Goal: Transaction & Acquisition: Subscribe to service/newsletter

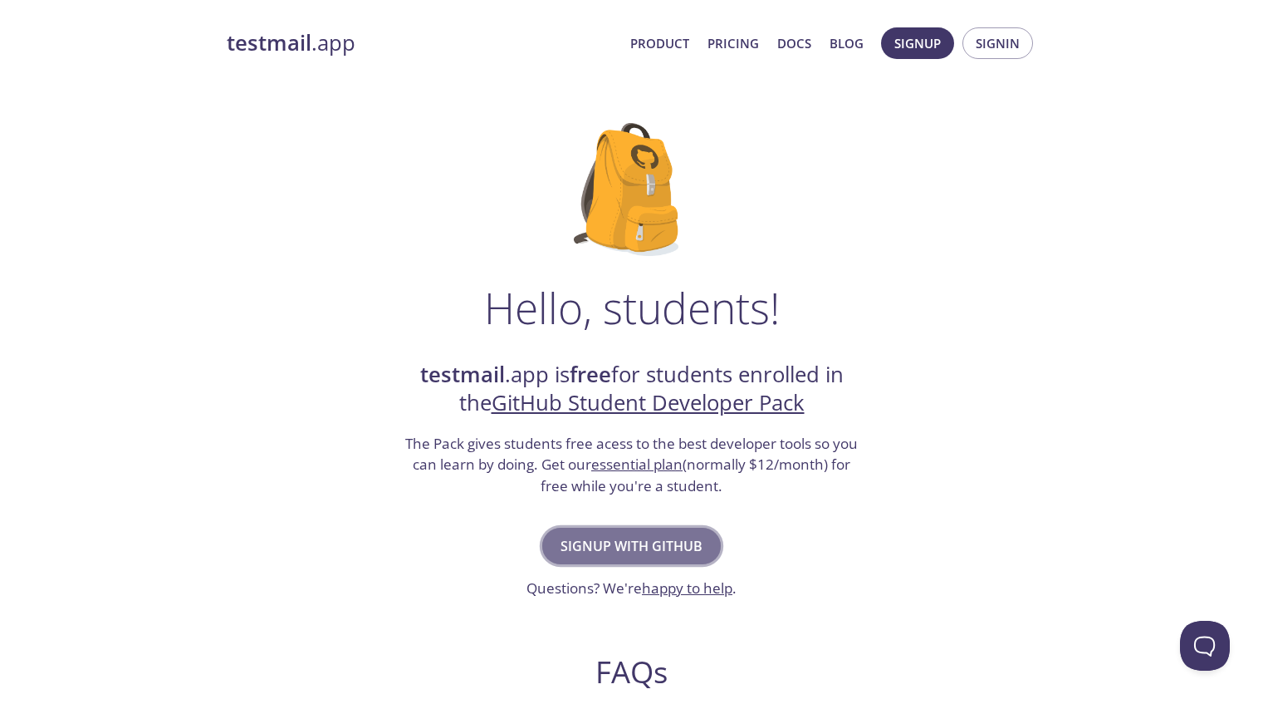
click at [630, 552] on span "Signup with GitHub" at bounding box center [632, 545] width 142 height 23
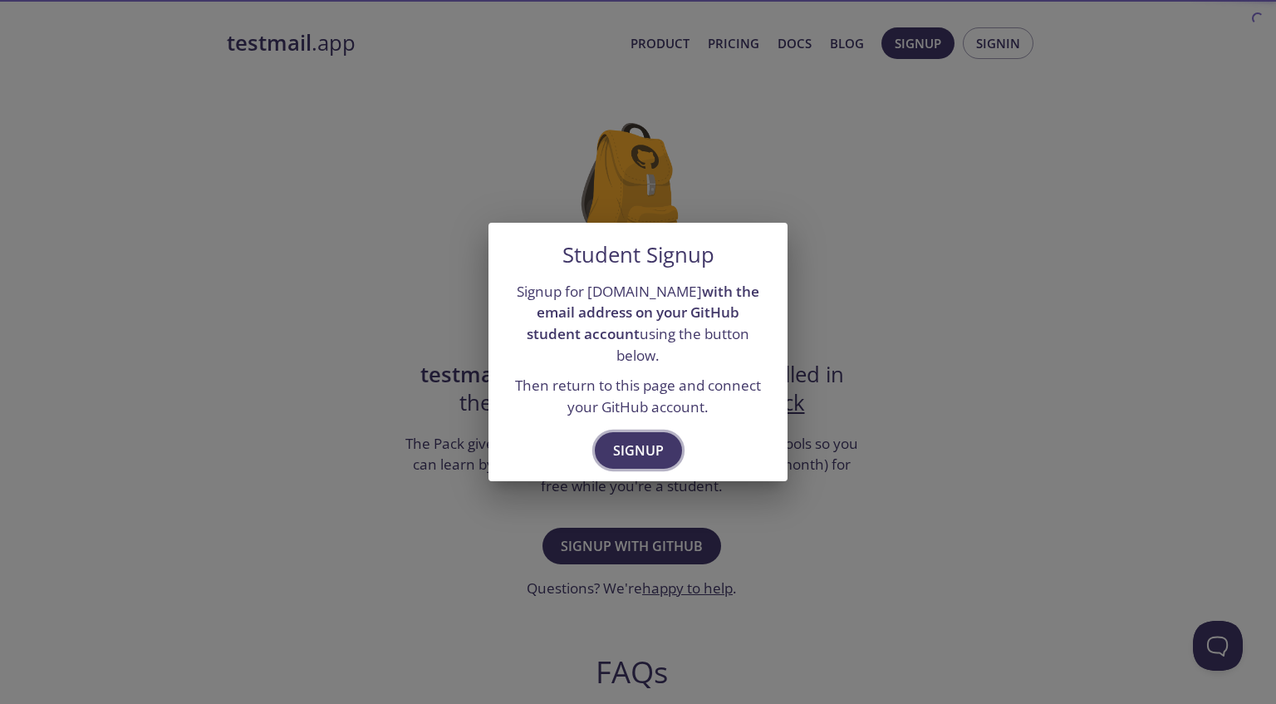
click at [655, 439] on span "Signup" at bounding box center [638, 450] width 51 height 23
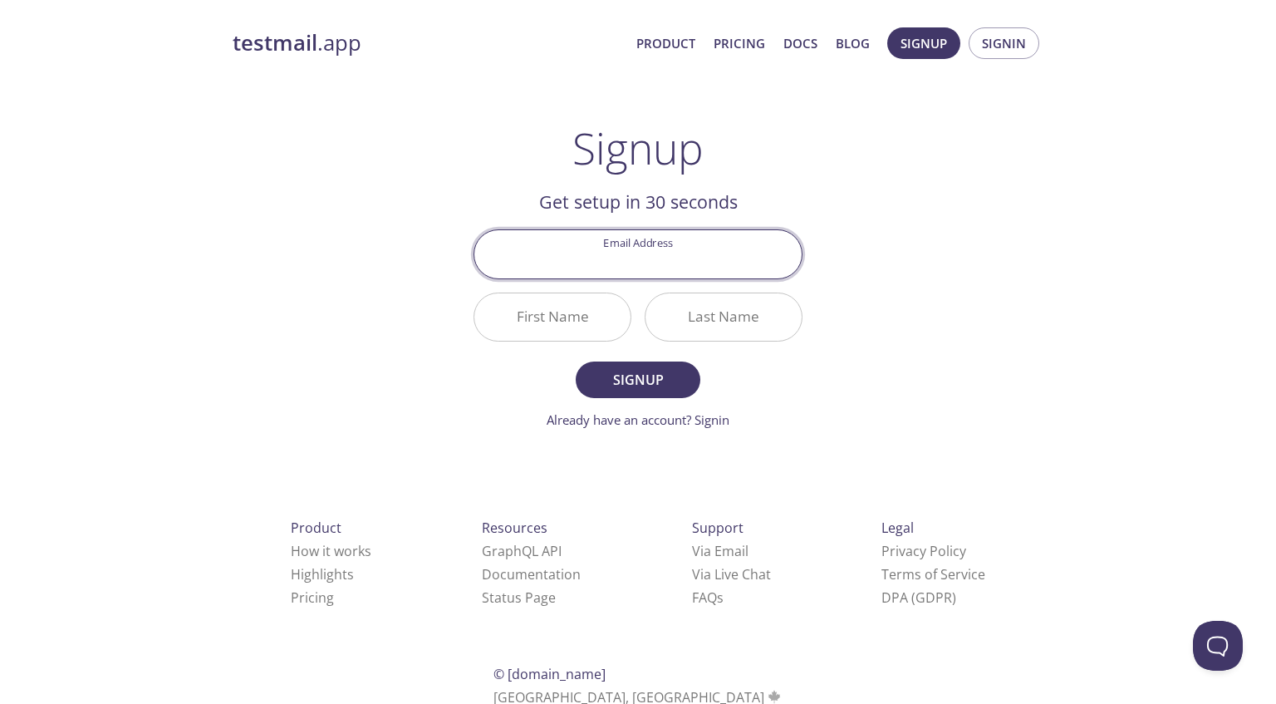
click at [635, 256] on input "Email Address" at bounding box center [637, 253] width 327 height 47
click at [651, 253] on input "Email Address" at bounding box center [637, 253] width 327 height 47
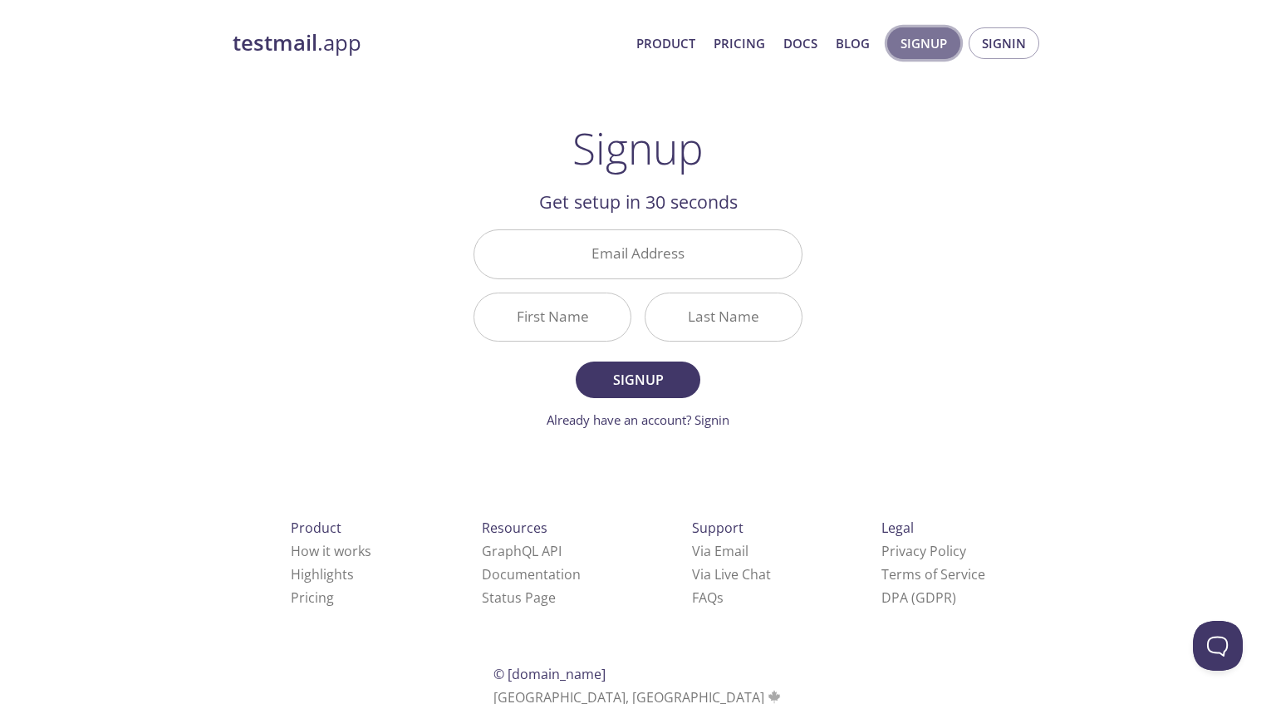
click at [944, 43] on span "Signup" at bounding box center [923, 43] width 47 height 22
click at [661, 260] on input "Email Address" at bounding box center [637, 253] width 327 height 47
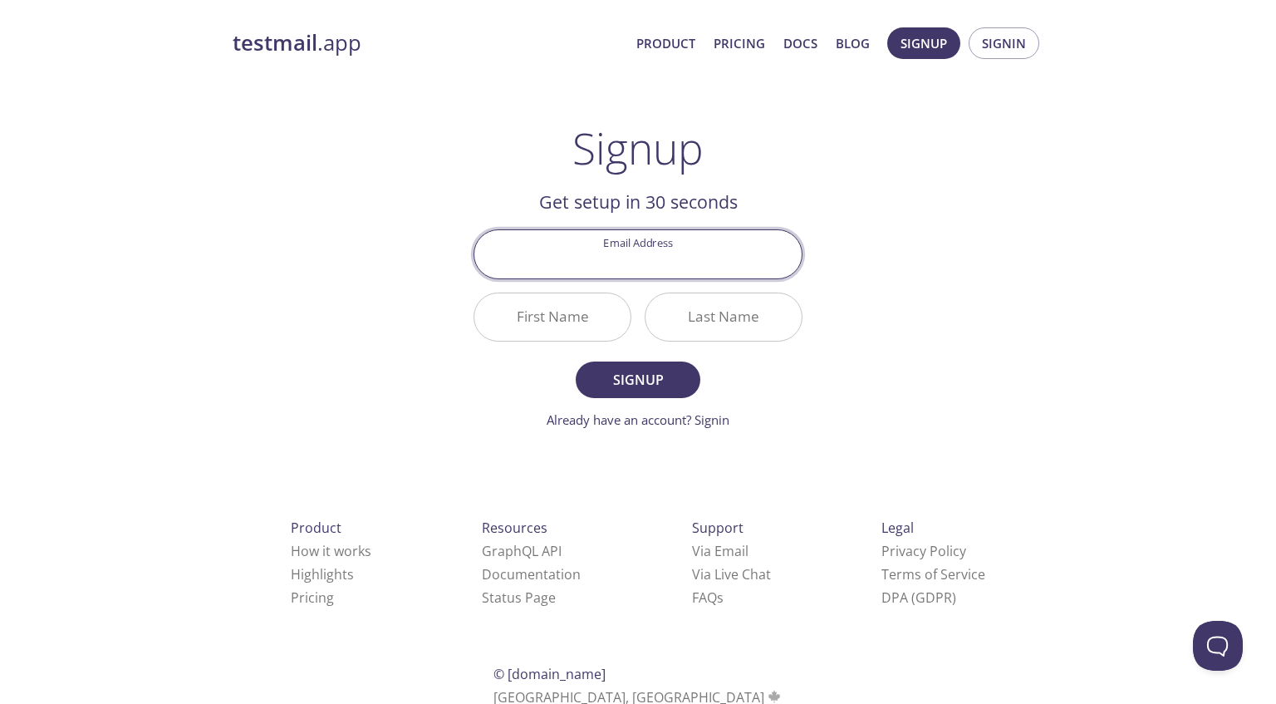
type input "[EMAIL_ADDRESS][DOMAIN_NAME]"
click at [568, 329] on input "First Name" at bounding box center [552, 316] width 156 height 47
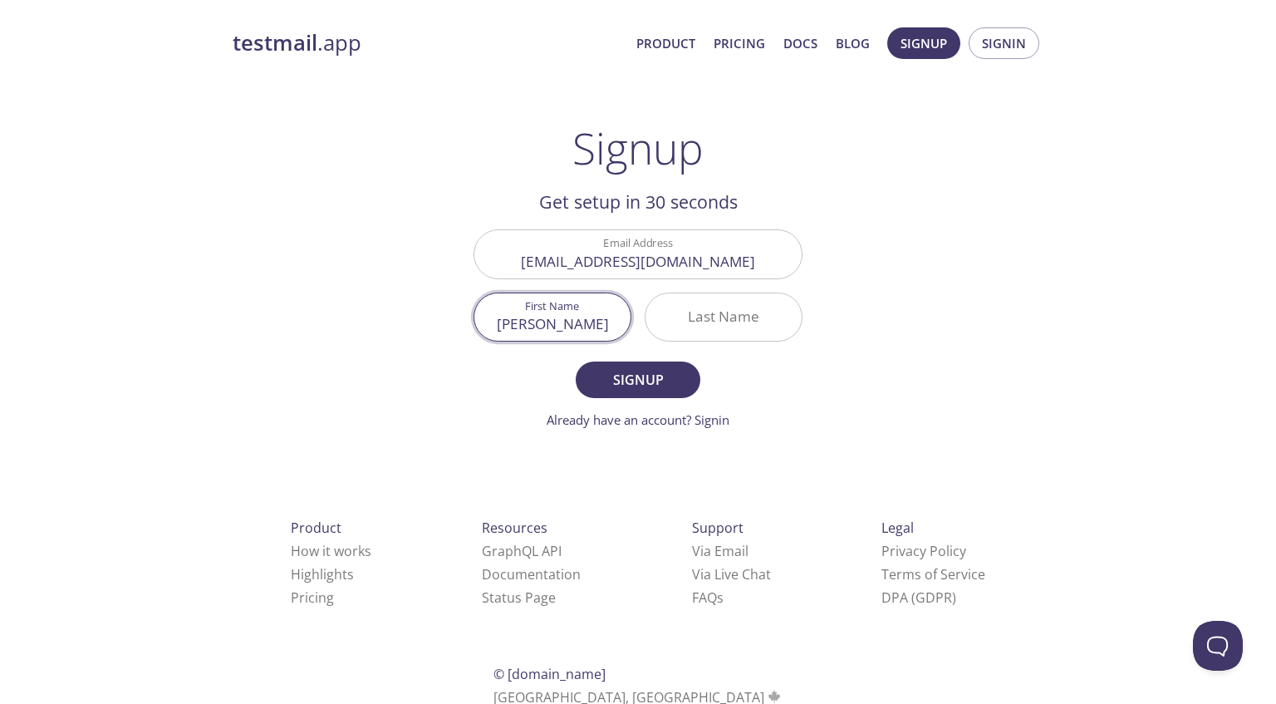
type input "[PERSON_NAME]"
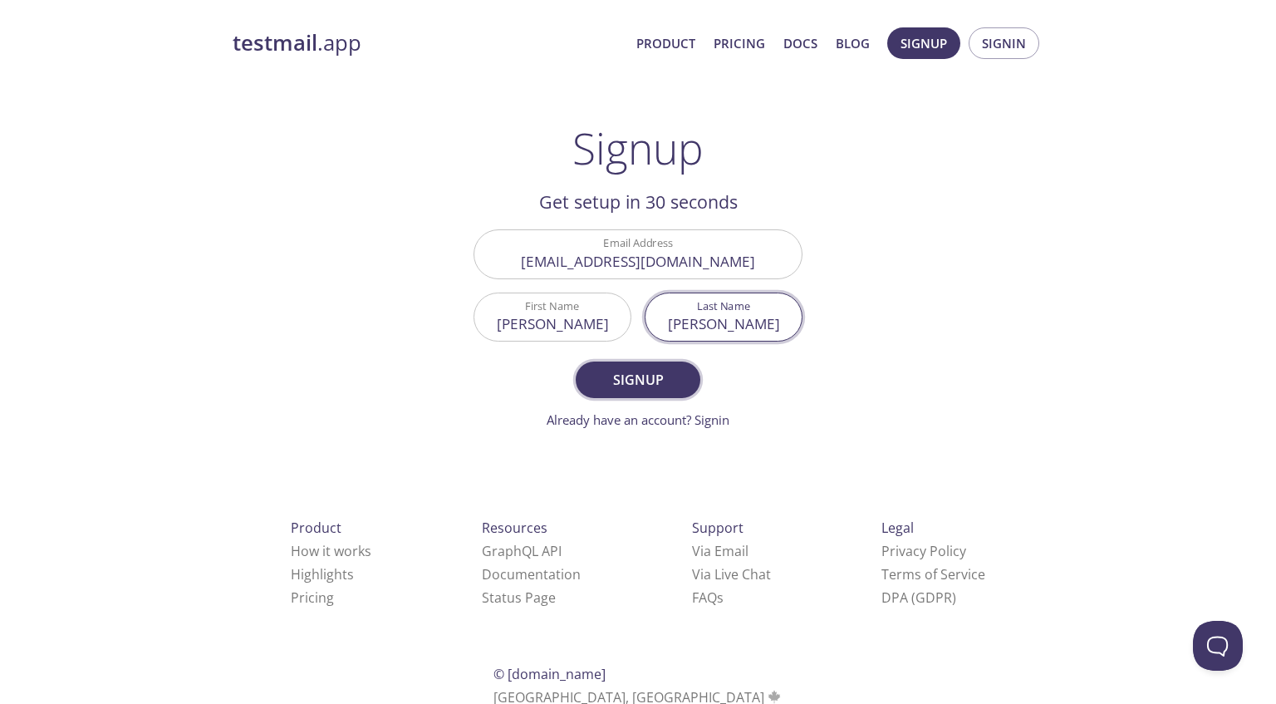
type input "[PERSON_NAME]"
click at [615, 370] on span "Signup" at bounding box center [638, 379] width 88 height 23
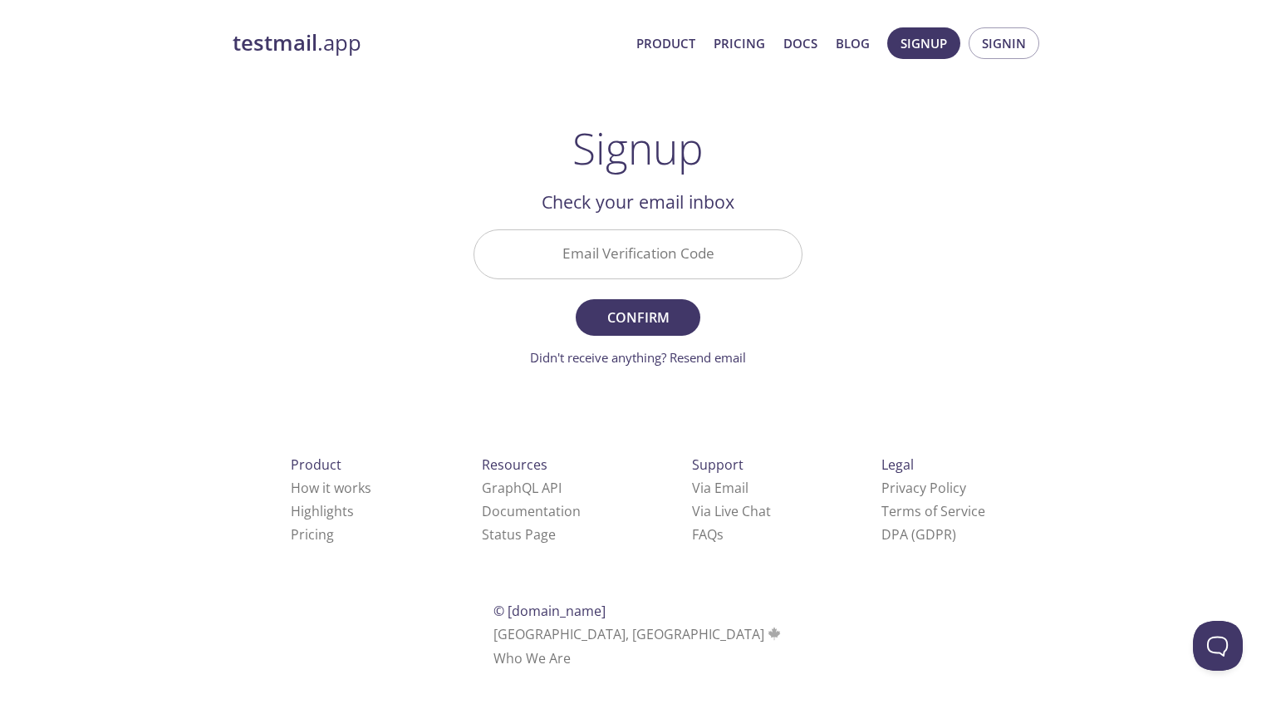
click at [654, 262] on input "Email Verification Code" at bounding box center [637, 253] width 327 height 47
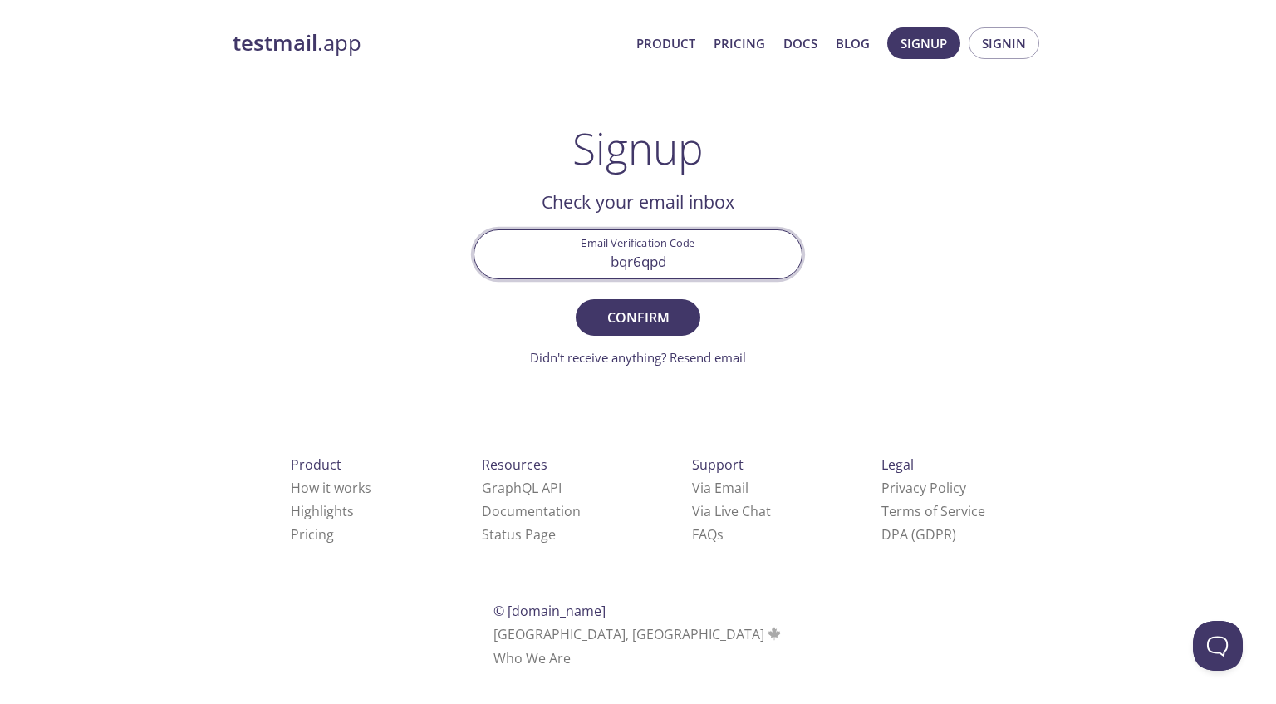
type input "bqr6qpd"
click at [576, 299] on button "Confirm" at bounding box center [638, 317] width 125 height 37
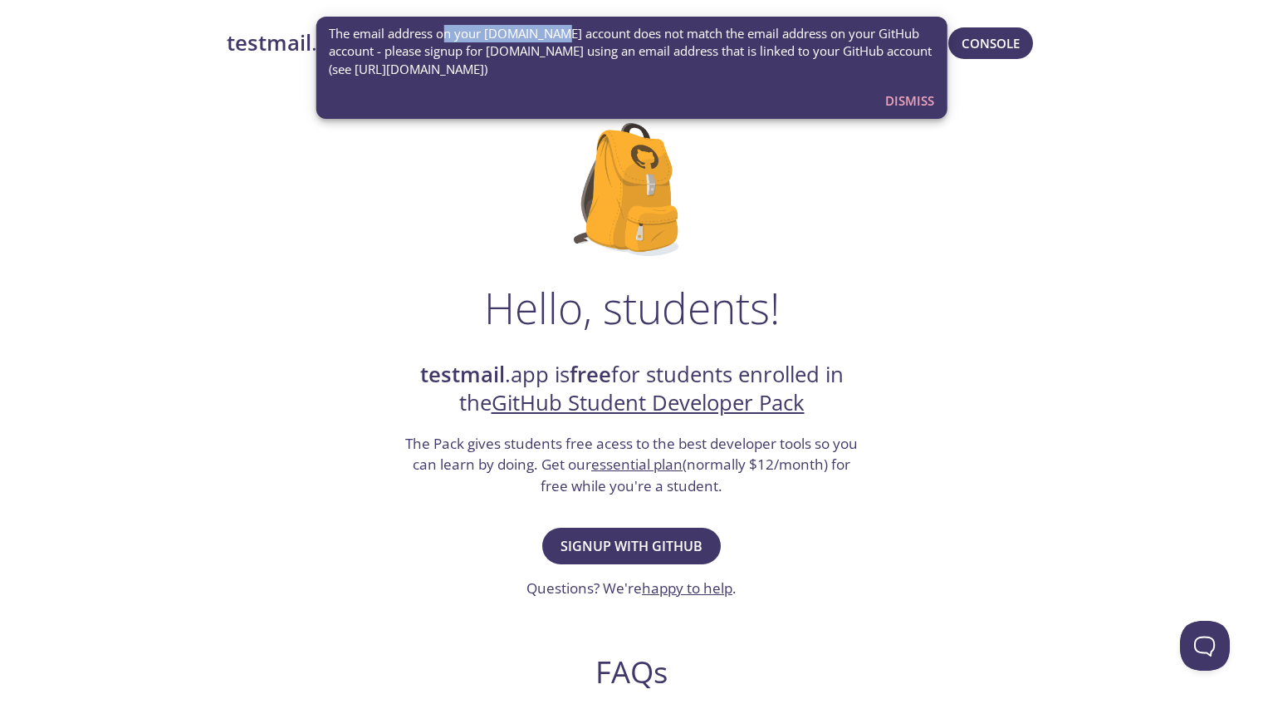
drag, startPoint x: 443, startPoint y: 30, endPoint x: 557, endPoint y: 29, distance: 113.8
click at [553, 29] on span "The email address on your testmail.app account does not match the email address…" at bounding box center [632, 51] width 606 height 53
click at [557, 29] on span "The email address on your testmail.app account does not match the email address…" at bounding box center [632, 51] width 606 height 53
drag, startPoint x: 622, startPoint y: 32, endPoint x: 698, endPoint y: 32, distance: 75.6
click at [690, 32] on span "The email address on your testmail.app account does not match the email address…" at bounding box center [632, 51] width 606 height 53
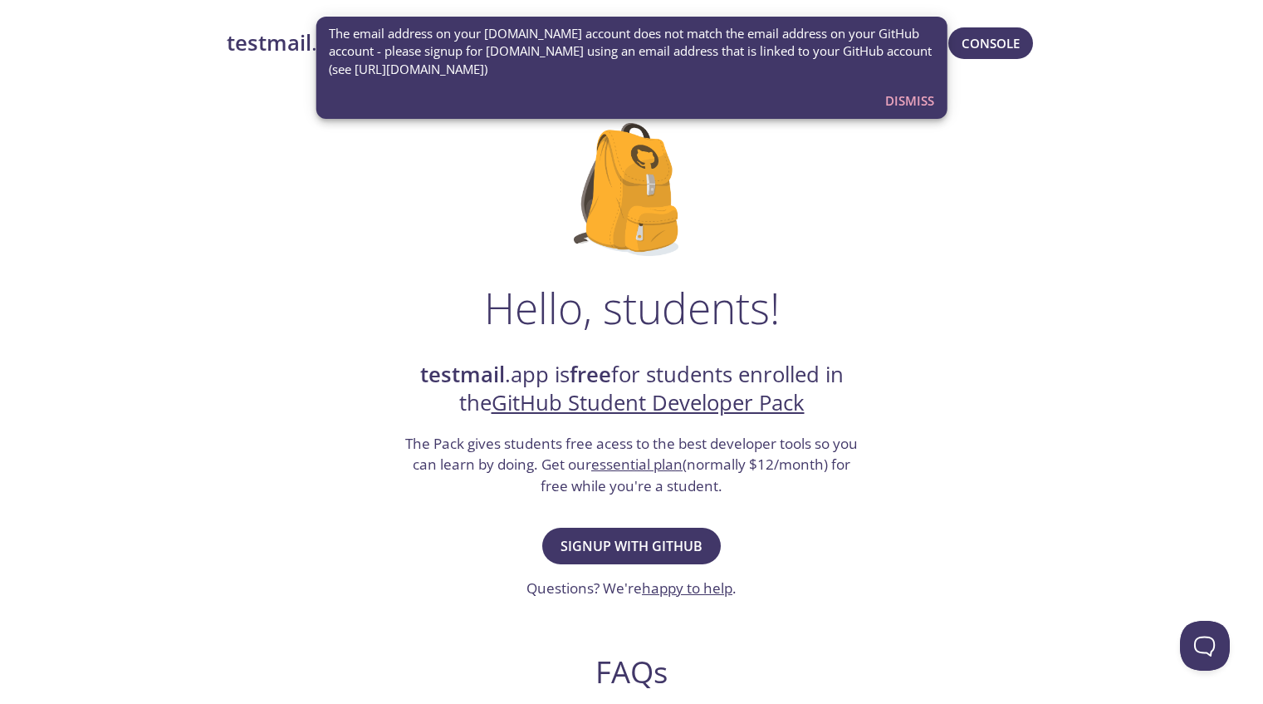
click at [698, 32] on span "The email address on your testmail.app account does not match the email address…" at bounding box center [632, 51] width 606 height 53
drag, startPoint x: 727, startPoint y: 31, endPoint x: 795, endPoint y: 29, distance: 68.1
click at [785, 29] on span "The email address on your testmail.app account does not match the email address…" at bounding box center [632, 51] width 606 height 53
click at [795, 29] on span "The email address on your testmail.app account does not match the email address…" at bounding box center [632, 51] width 606 height 53
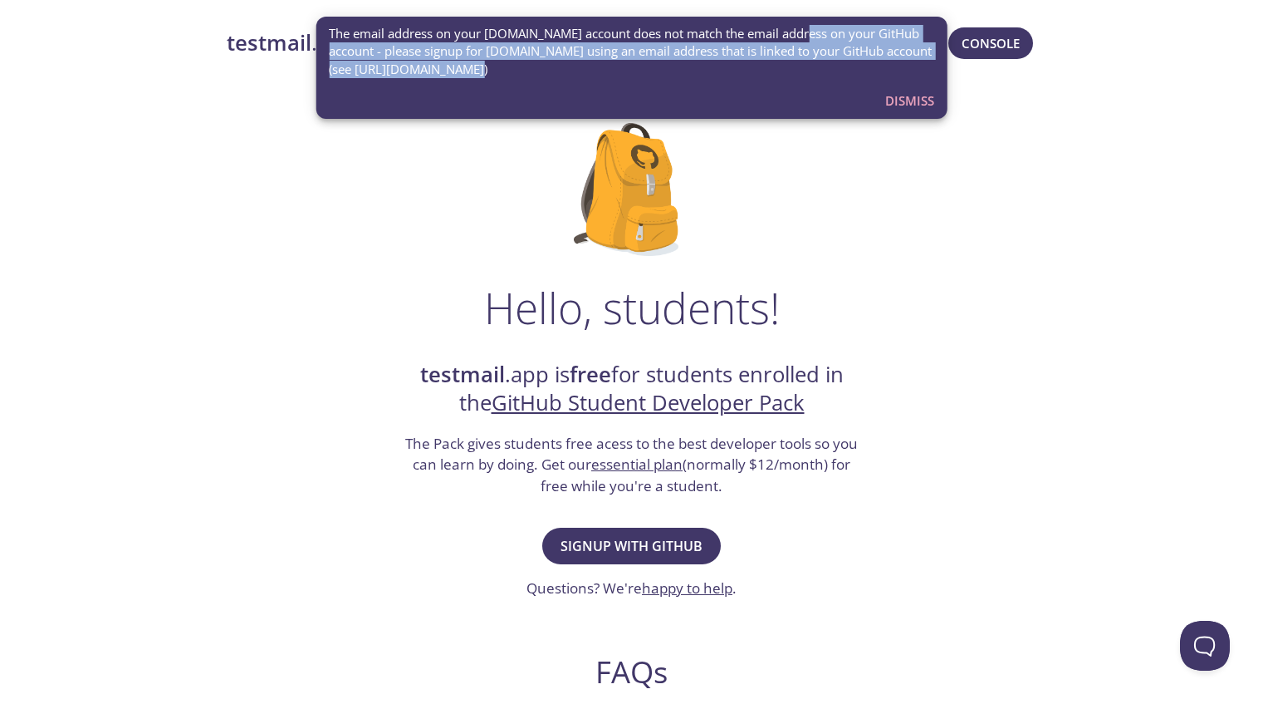
drag, startPoint x: 811, startPoint y: 29, endPoint x: 469, endPoint y: 66, distance: 344.2
click at [469, 66] on span "The email address on your testmail.app account does not match the email address…" at bounding box center [632, 51] width 606 height 53
click at [445, 55] on span "The email address on your testmail.app account does not match the email address…" at bounding box center [632, 51] width 606 height 53
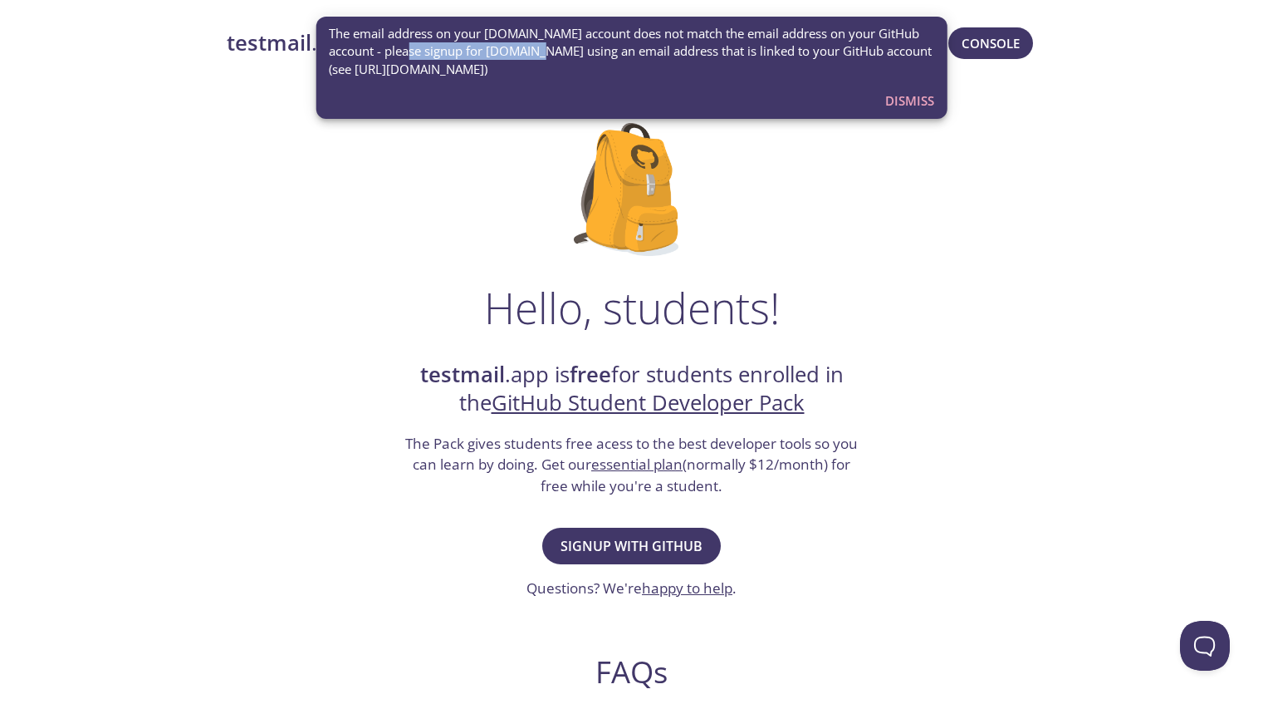
drag, startPoint x: 414, startPoint y: 54, endPoint x: 576, endPoint y: 47, distance: 162.1
click at [569, 47] on span "The email address on your testmail.app account does not match the email address…" at bounding box center [632, 51] width 606 height 53
click at [581, 47] on span "The email address on your testmail.app account does not match the email address…" at bounding box center [632, 51] width 606 height 53
drag, startPoint x: 547, startPoint y: 52, endPoint x: 684, endPoint y: 47, distance: 137.2
click at [684, 47] on span "The email address on your testmail.app account does not match the email address…" at bounding box center [632, 51] width 606 height 53
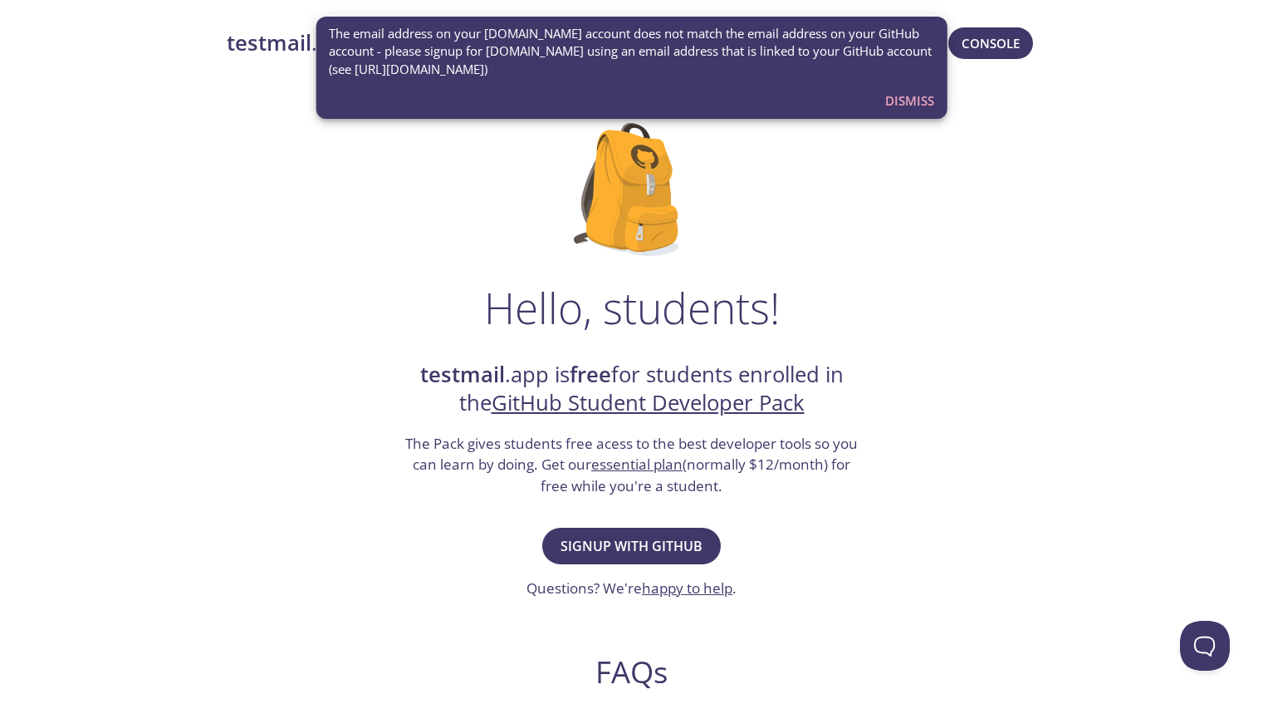
click at [695, 47] on span "The email address on your testmail.app account does not match the email address…" at bounding box center [632, 51] width 606 height 53
drag, startPoint x: 650, startPoint y: 54, endPoint x: 804, endPoint y: 47, distance: 153.9
click at [792, 49] on span "The email address on your testmail.app account does not match the email address…" at bounding box center [632, 51] width 606 height 53
click at [804, 47] on span "The email address on your testmail.app account does not match the email address…" at bounding box center [632, 51] width 606 height 53
drag, startPoint x: 738, startPoint y: 52, endPoint x: 866, endPoint y: 50, distance: 128.8
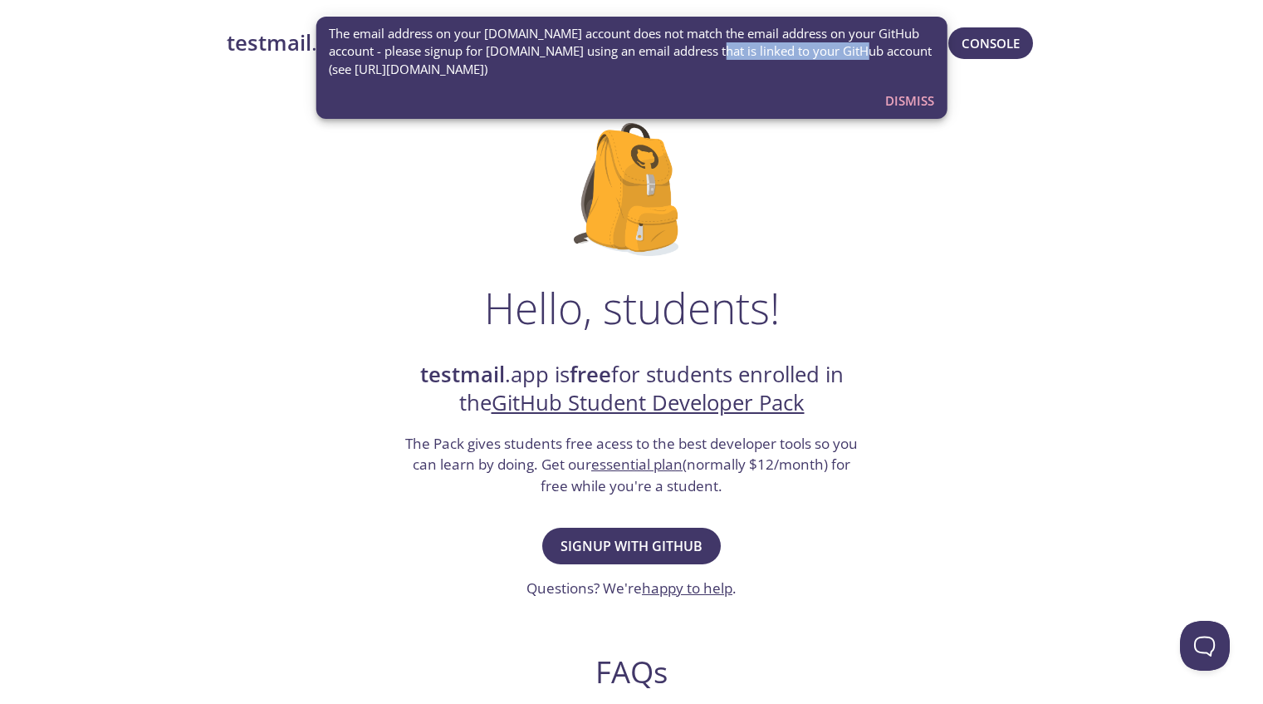
click at [866, 50] on span "The email address on your testmail.app account does not match the email address…" at bounding box center [632, 51] width 606 height 53
click at [895, 99] on span "Dismiss" at bounding box center [910, 101] width 49 height 22
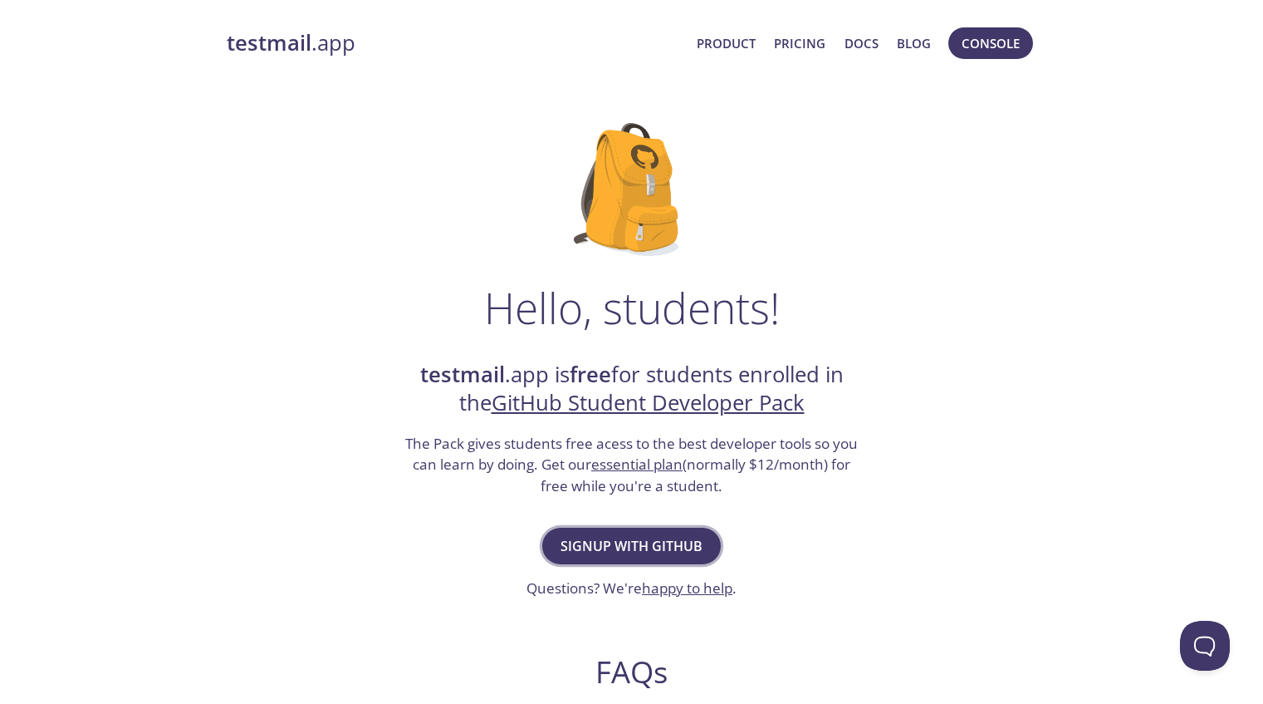
click at [655, 551] on span "Signup with GitHub" at bounding box center [632, 545] width 142 height 23
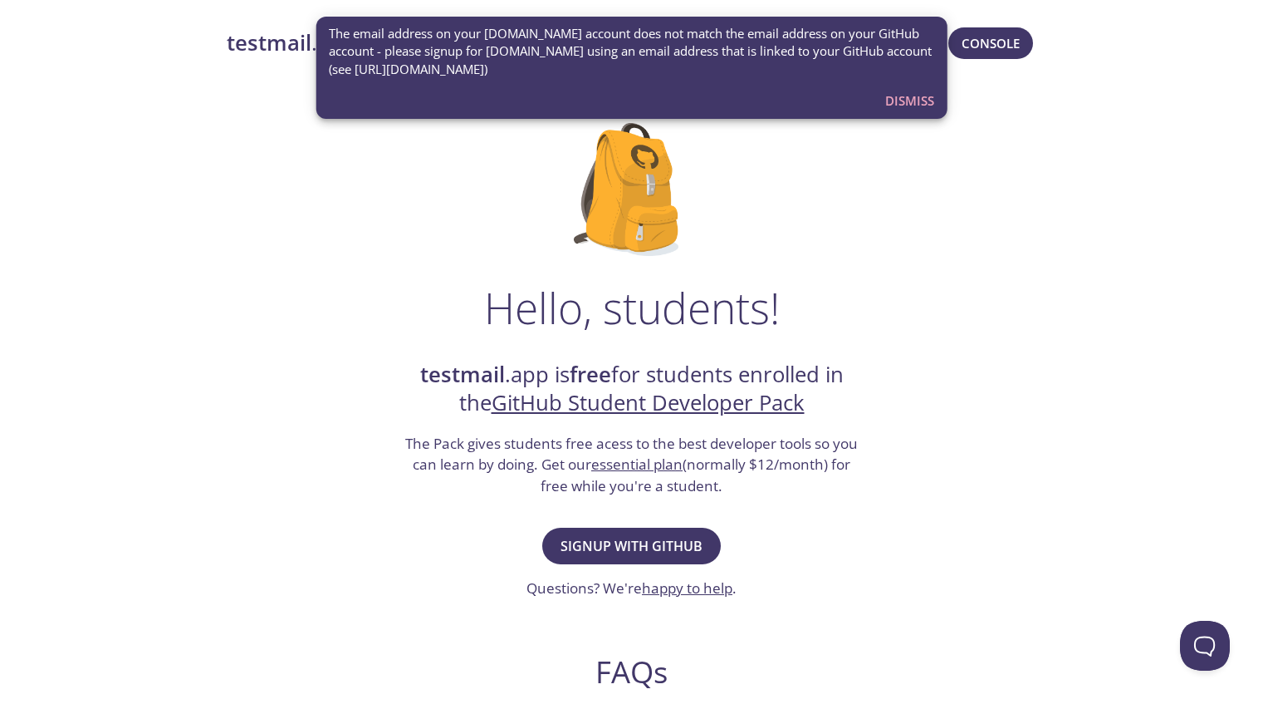
click at [905, 95] on span "Dismiss" at bounding box center [910, 101] width 49 height 22
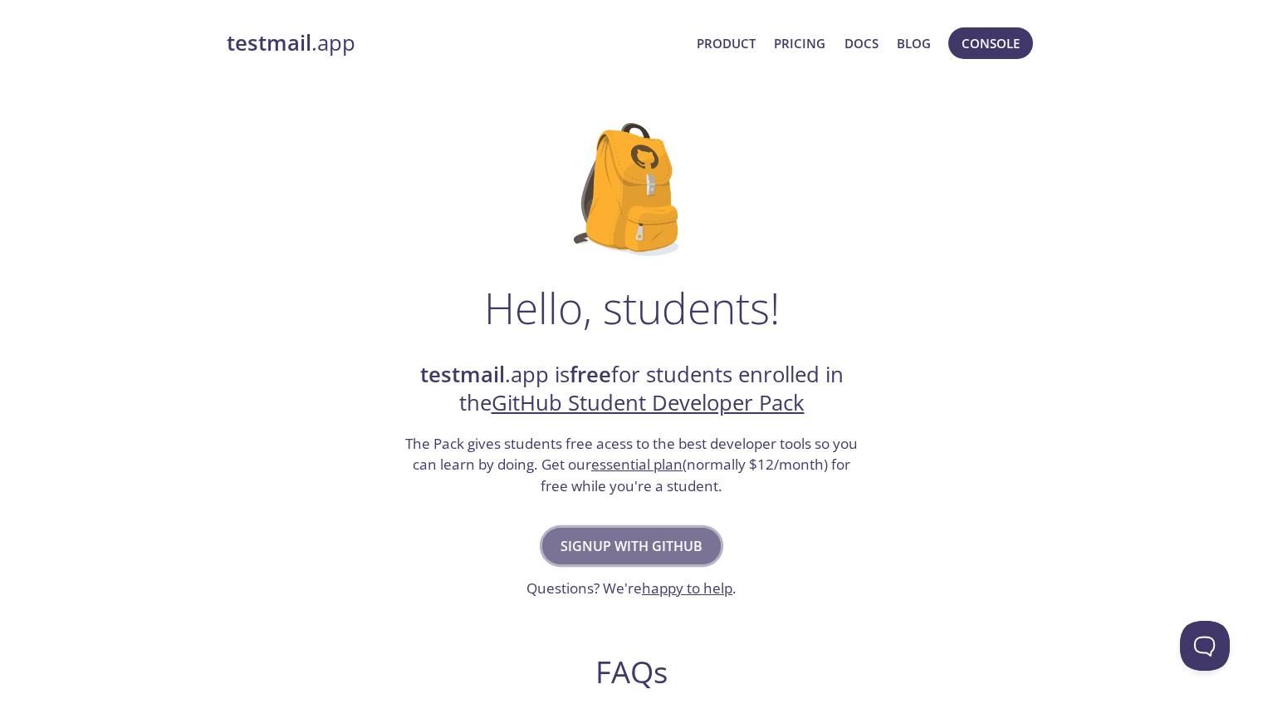
click at [590, 557] on button "Signup with GitHub" at bounding box center [631, 545] width 179 height 37
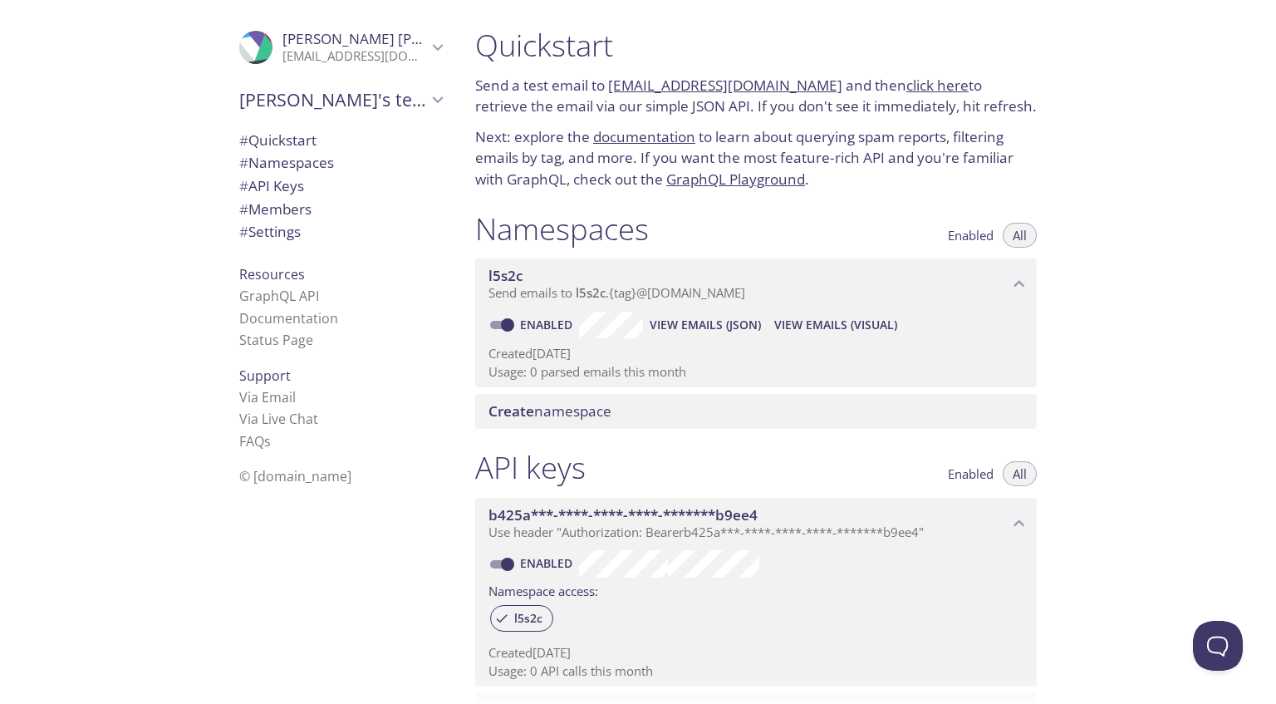
drag, startPoint x: 491, startPoint y: 46, endPoint x: 621, endPoint y: 58, distance: 131.0
click at [606, 56] on h1 "Quickstart" at bounding box center [756, 45] width 562 height 37
click at [621, 58] on h1 "Quickstart" at bounding box center [756, 45] width 562 height 37
click at [526, 89] on p "Send a test email to l5s2c.test@inbox.testmail.app and then click here to retri…" at bounding box center [756, 96] width 562 height 42
click at [526, 88] on p "Send a test email to l5s2c.test@inbox.testmail.app and then click here to retri…" at bounding box center [756, 96] width 562 height 42
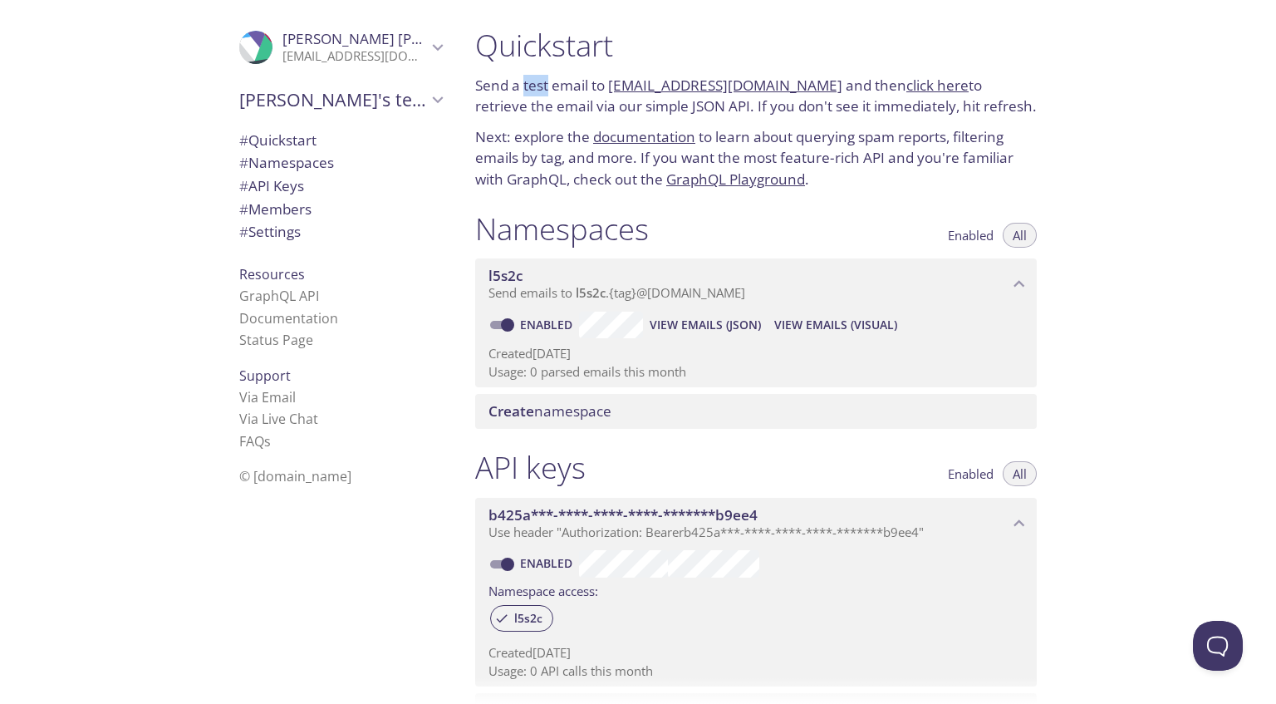
click at [526, 88] on p "Send a test email to l5s2c.test@inbox.testmail.app and then click here to retri…" at bounding box center [756, 96] width 562 height 42
click at [558, 87] on p "Send a test email to l5s2c.test@inbox.testmail.app and then click here to retri…" at bounding box center [756, 96] width 562 height 42
click at [834, 82] on p "Send a test email to l5s2c.test@inbox.testmail.app and then click here to retri…" at bounding box center [756, 96] width 562 height 42
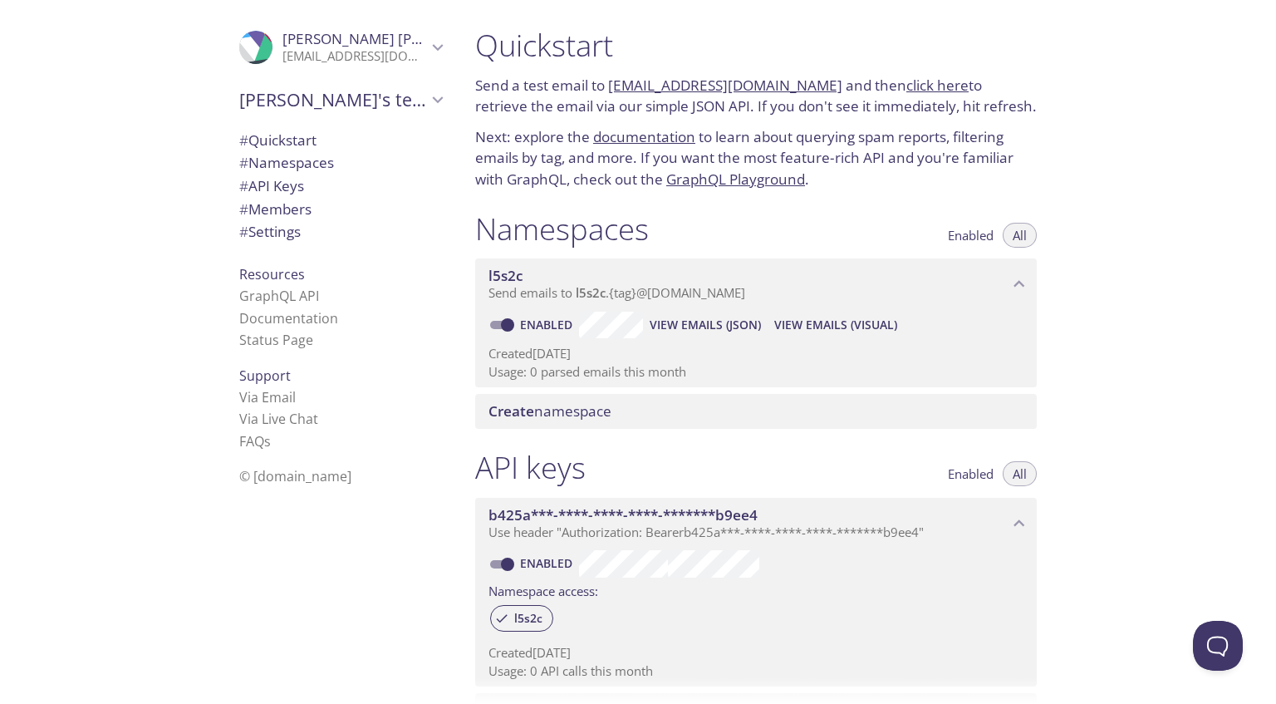
click at [989, 91] on p "Send a test email to l5s2c.test@inbox.testmail.app and then click here to retri…" at bounding box center [756, 96] width 562 height 42
click at [965, 89] on p "Send a test email to l5s2c.test@inbox.testmail.app and then click here to retri…" at bounding box center [756, 96] width 562 height 42
click at [503, 114] on p "Send a test email to l5s2c.test@inbox.testmail.app and then click here to retri…" at bounding box center [756, 96] width 562 height 42
drag, startPoint x: 509, startPoint y: 106, endPoint x: 729, endPoint y: 108, distance: 220.1
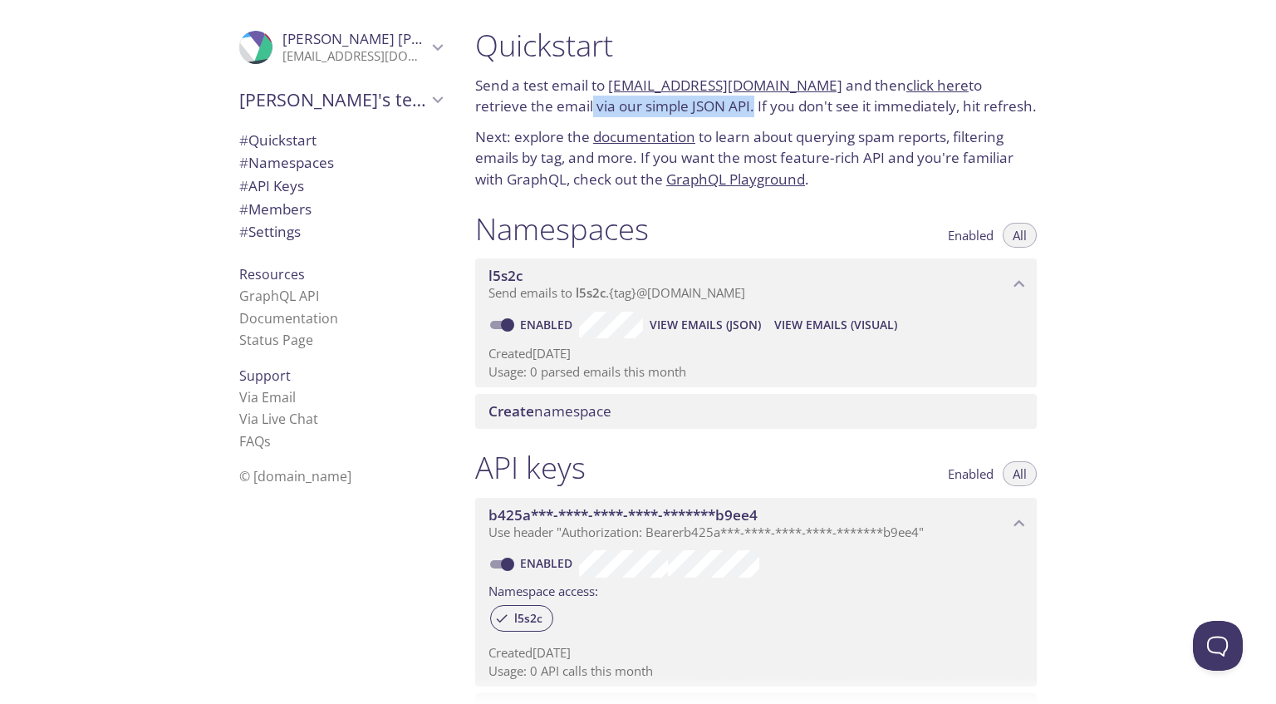
click at [699, 108] on p "Send a test email to l5s2c.test@inbox.testmail.app and then click here to retri…" at bounding box center [756, 96] width 562 height 42
click at [729, 108] on p "Send a test email to l5s2c.test@inbox.testmail.app and then click here to retri…" at bounding box center [756, 96] width 562 height 42
drag, startPoint x: 671, startPoint y: 112, endPoint x: 967, endPoint y: 117, distance: 295.8
click at [967, 117] on div "Quickstart Send a test email to l5s2c.test@inbox.testmail.app and then click he…" at bounding box center [756, 109] width 588 height 184
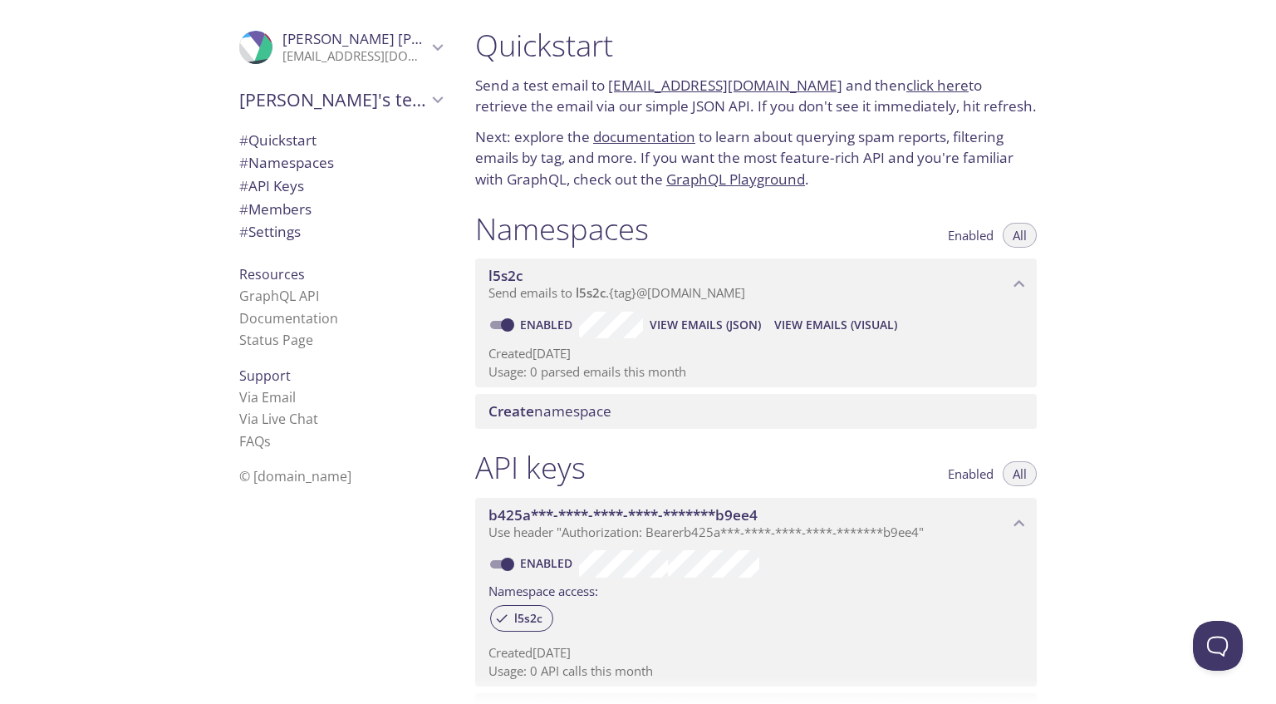
click at [531, 90] on p "Send a test email to l5s2c.test@inbox.testmail.app and then click here to retri…" at bounding box center [756, 96] width 562 height 42
click at [541, 102] on p "Send a test email to l5s2c.test@inbox.testmail.app and then click here to retri…" at bounding box center [756, 96] width 562 height 42
drag, startPoint x: 485, startPoint y: 141, endPoint x: 547, endPoint y: 135, distance: 61.7
click at [547, 135] on p "Next: explore the documentation to learn about querying spam reports, filtering…" at bounding box center [756, 158] width 562 height 64
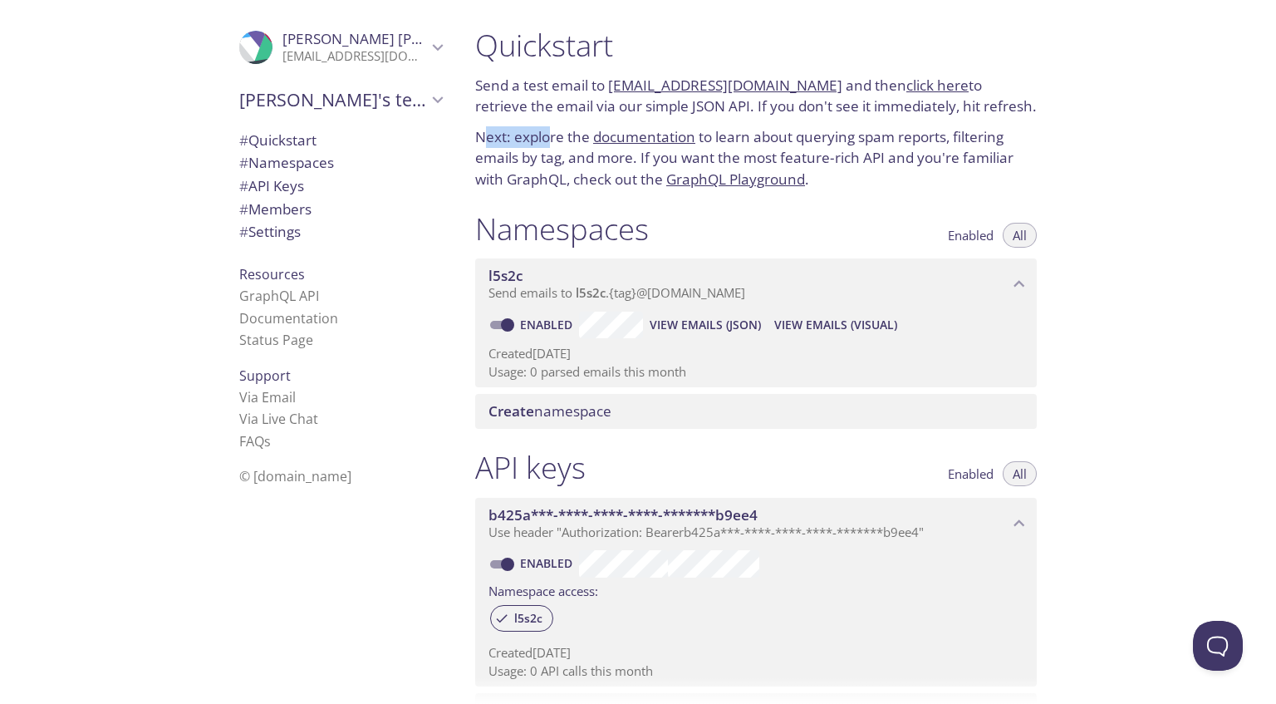
click at [547, 135] on p "Next: explore the documentation to learn about querying spam reports, filtering…" at bounding box center [756, 158] width 562 height 64
click at [542, 139] on p "Next: explore the documentation to learn about querying spam reports, filtering…" at bounding box center [756, 158] width 562 height 64
click at [572, 137] on p "Next: explore the documentation to learn about querying spam reports, filtering…" at bounding box center [756, 158] width 562 height 64
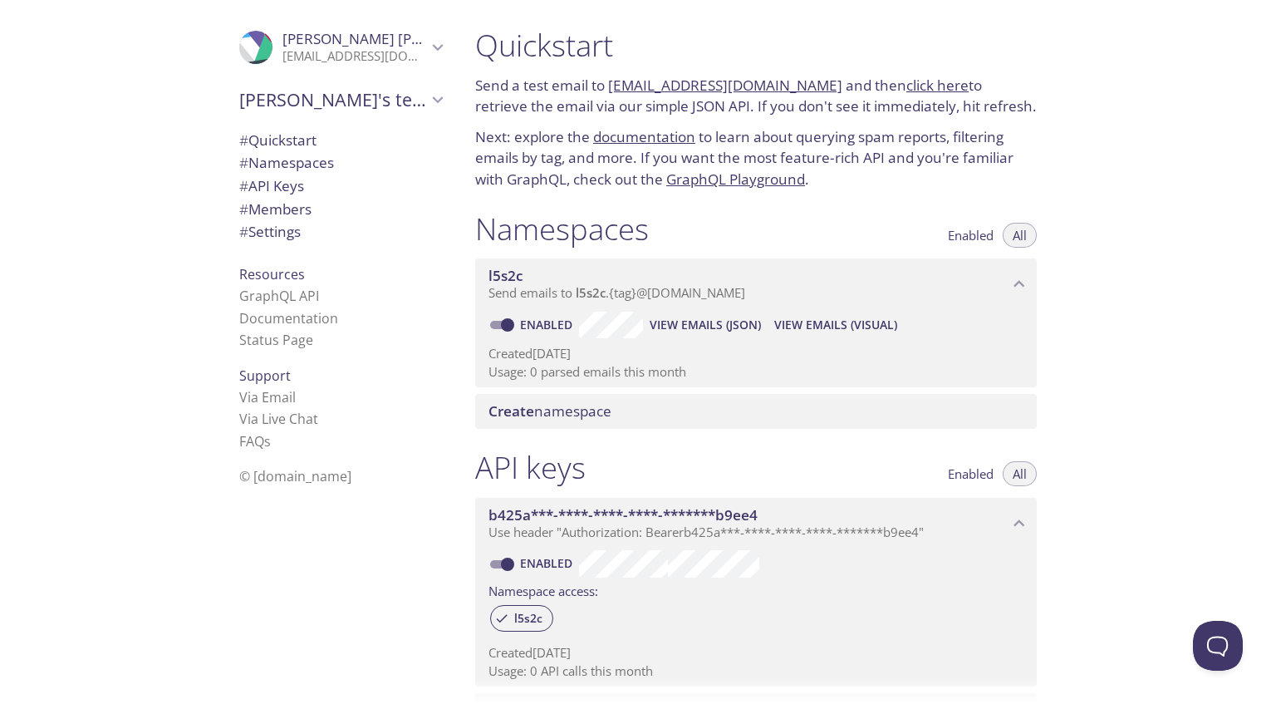
click at [709, 140] on p "Next: explore the documentation to learn about querying spam reports, filtering…" at bounding box center [756, 158] width 562 height 64
click at [765, 141] on p "Next: explore the documentation to learn about querying spam reports, filtering…" at bounding box center [756, 158] width 562 height 64
click at [820, 140] on p "Next: explore the documentation to learn about querying spam reports, filtering…" at bounding box center [756, 158] width 562 height 64
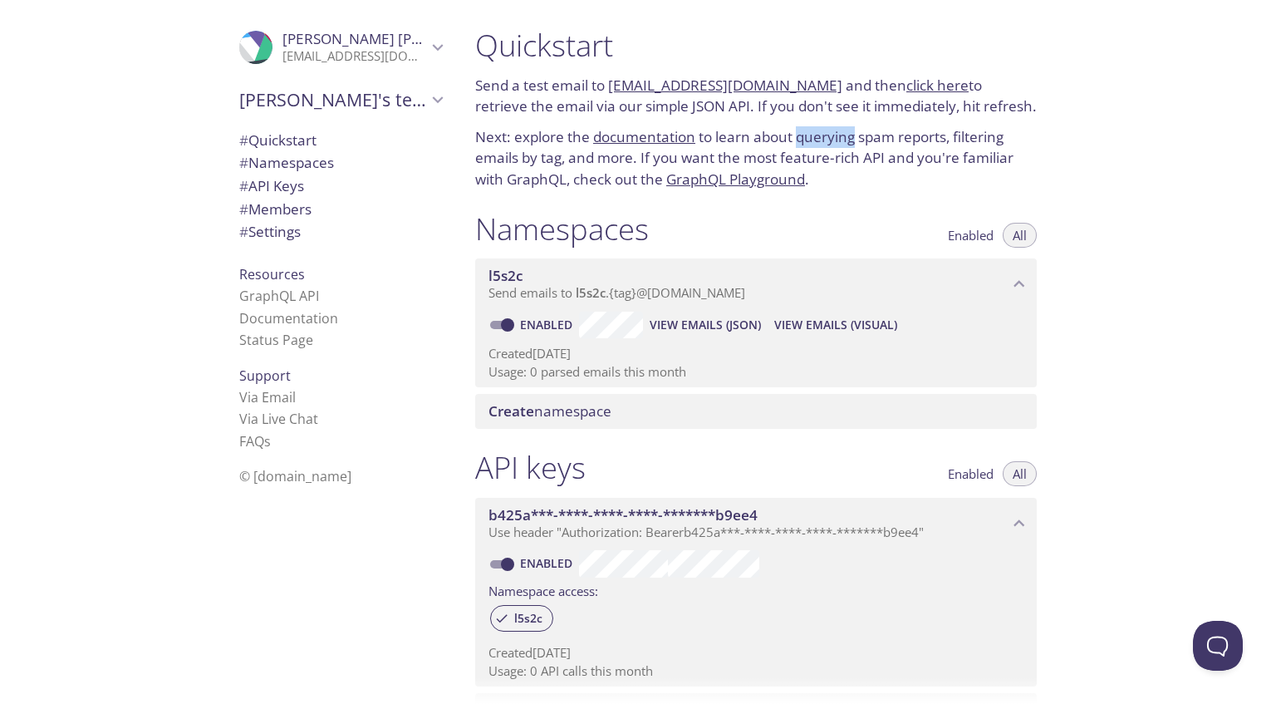
click at [820, 140] on p "Next: explore the documentation to learn about querying spam reports, filtering…" at bounding box center [756, 158] width 562 height 64
click at [881, 143] on p "Next: explore the documentation to learn about querying spam reports, filtering…" at bounding box center [756, 158] width 562 height 64
click at [925, 140] on p "Next: explore the documentation to learn about querying spam reports, filtering…" at bounding box center [756, 158] width 562 height 64
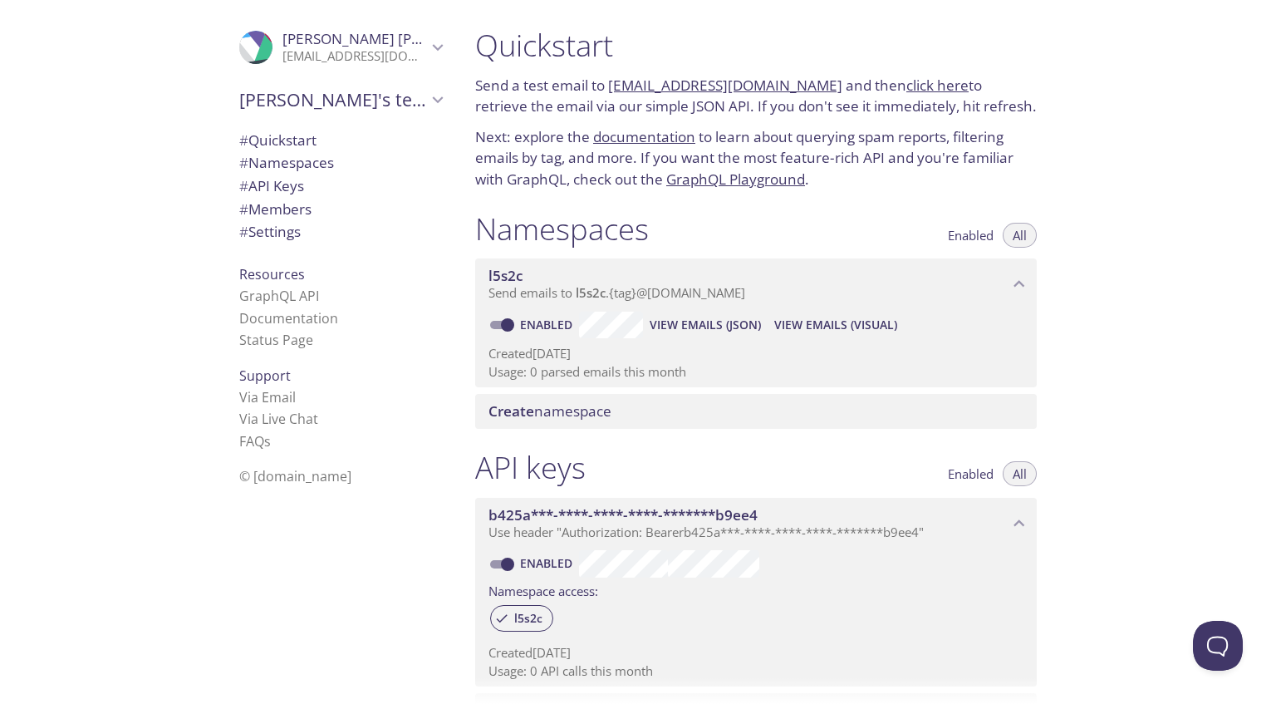
click at [976, 140] on p "Next: explore the documentation to learn about querying spam reports, filtering…" at bounding box center [756, 158] width 562 height 64
drag, startPoint x: 571, startPoint y: 162, endPoint x: 822, endPoint y: 160, distance: 250.9
click at [796, 162] on p "Next: explore the documentation to learn about querying spam reports, filtering…" at bounding box center [756, 158] width 562 height 64
click at [823, 160] on p "Next: explore the documentation to learn about querying spam reports, filtering…" at bounding box center [756, 158] width 562 height 64
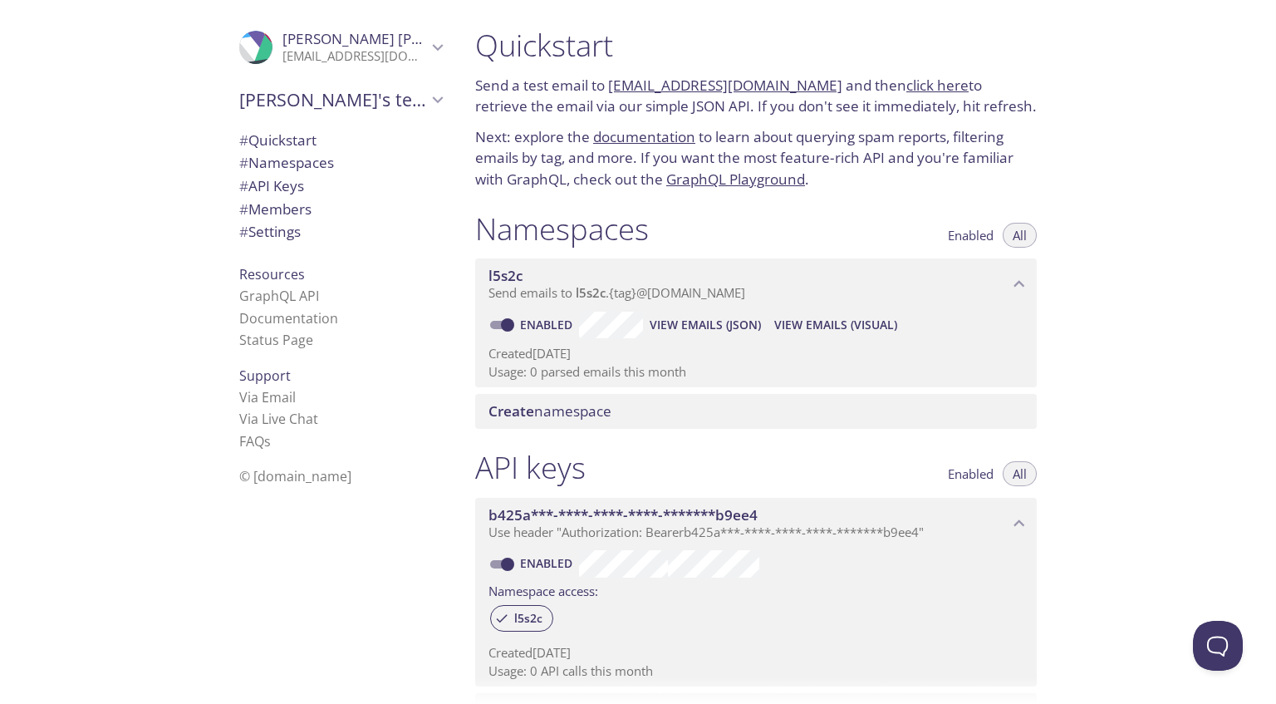
click at [564, 180] on p "Next: explore the documentation to learn about querying spam reports, filtering…" at bounding box center [756, 158] width 562 height 64
click at [645, 218] on h1 "Namespaces" at bounding box center [562, 228] width 174 height 37
click at [645, 217] on h1 "Namespaces" at bounding box center [562, 228] width 174 height 37
click at [939, 162] on p "Next: explore the documentation to learn about querying spam reports, filtering…" at bounding box center [756, 158] width 562 height 64
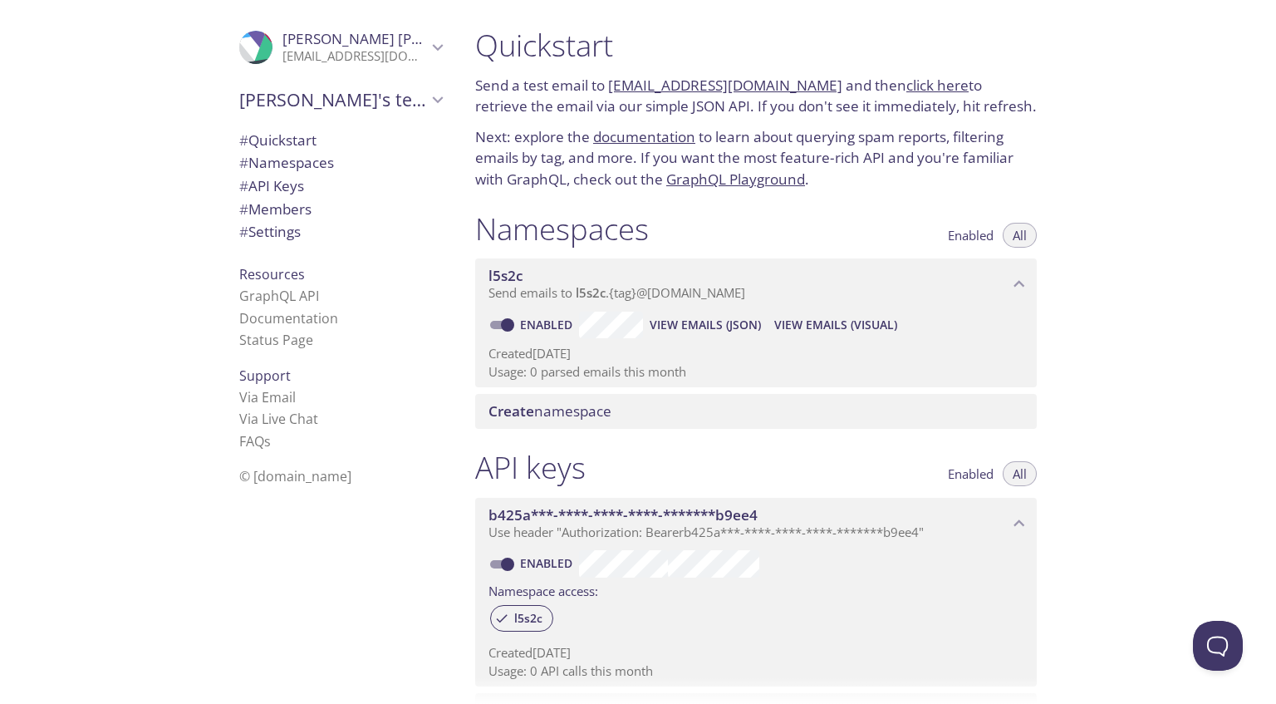
click at [719, 183] on link "GraphQL Playground" at bounding box center [735, 178] width 139 height 19
